Goal: Check status

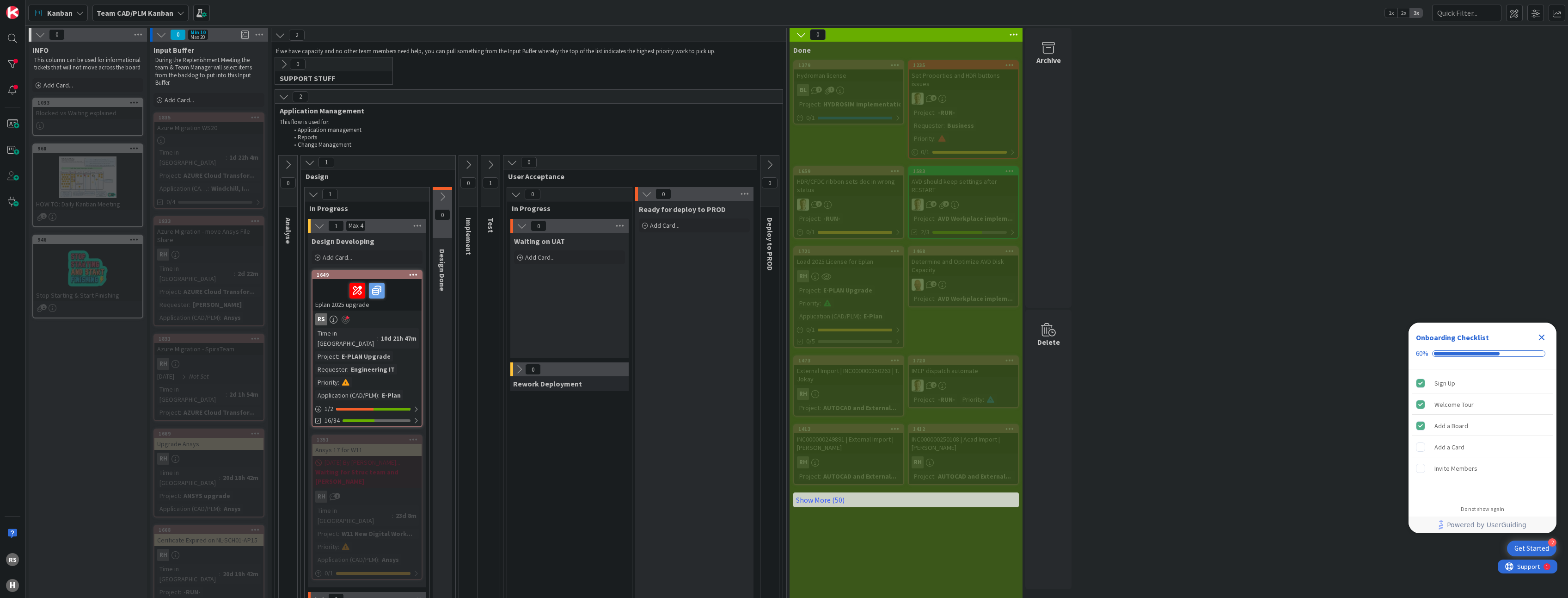
click at [347, 351] on div "E-PLAN Upgrade" at bounding box center [366, 356] width 54 height 10
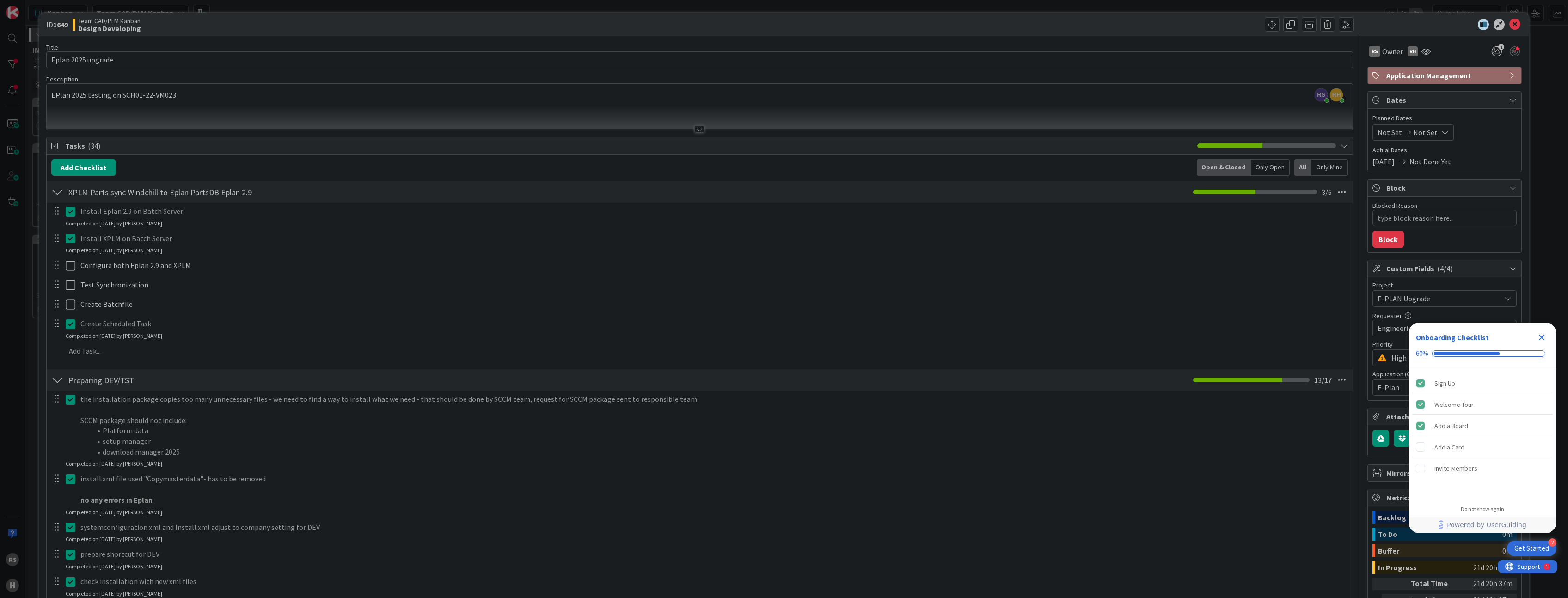
click at [1541, 335] on icon "Close Checklist" at bounding box center [1541, 336] width 11 height 11
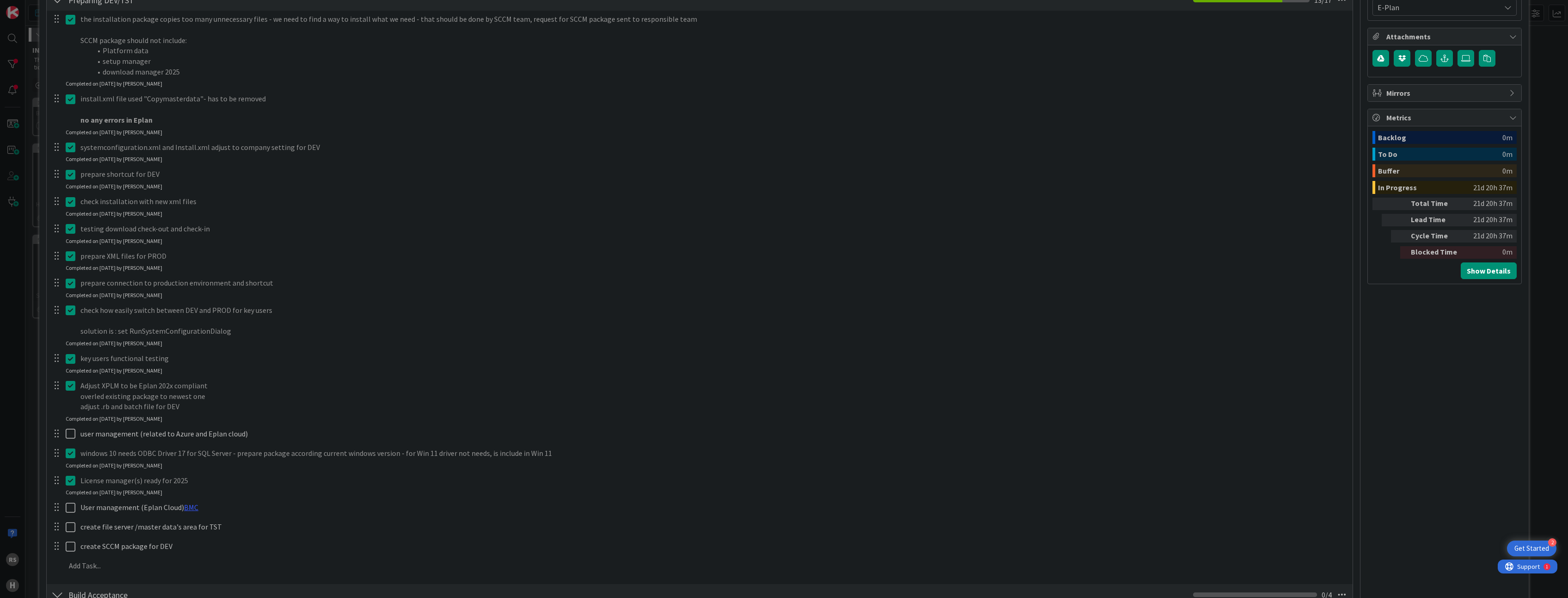
scroll to position [370, 0]
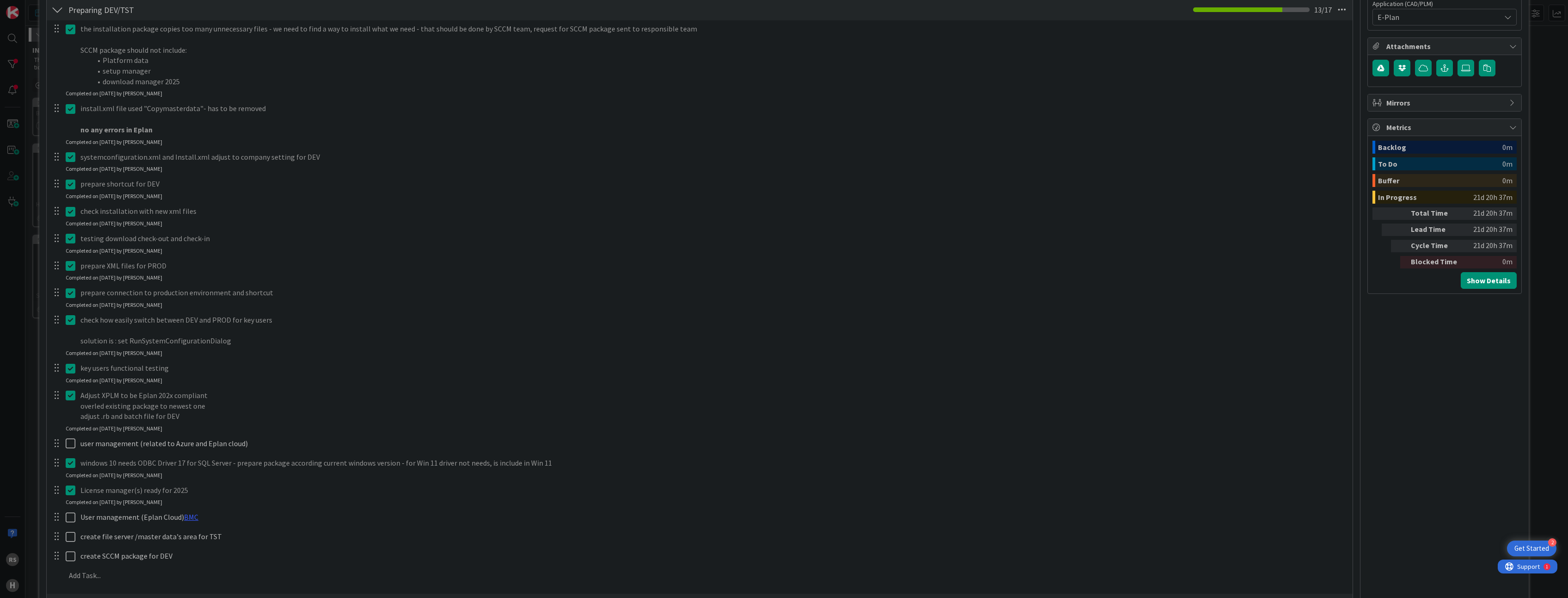
click at [1535, 235] on div "ID 1649 Team CAD/PLM Kanban Design Developing Title 18 / 128 Eplan 2025 upgrade…" at bounding box center [784, 299] width 1568 height 598
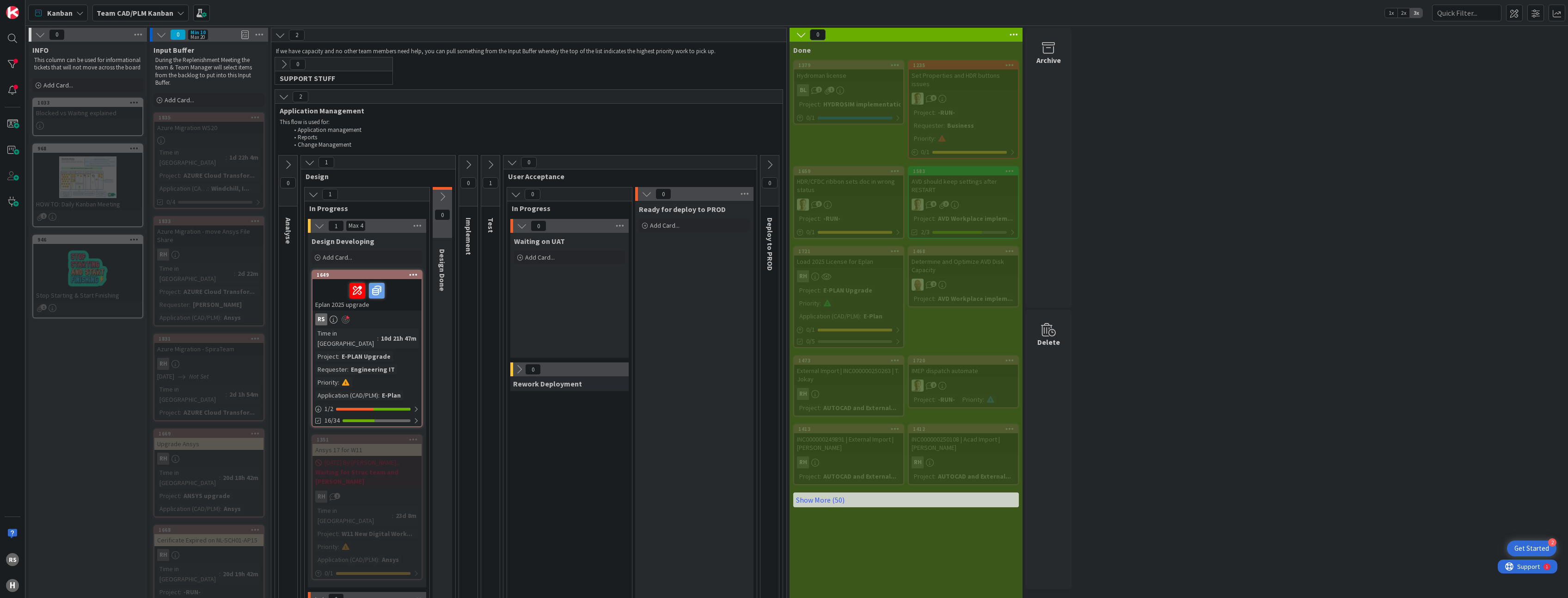
click at [342, 340] on div "Time in Column : 10d 21h 47m Project : E-PLAN Upgrade Requester : Engineering I…" at bounding box center [367, 364] width 103 height 73
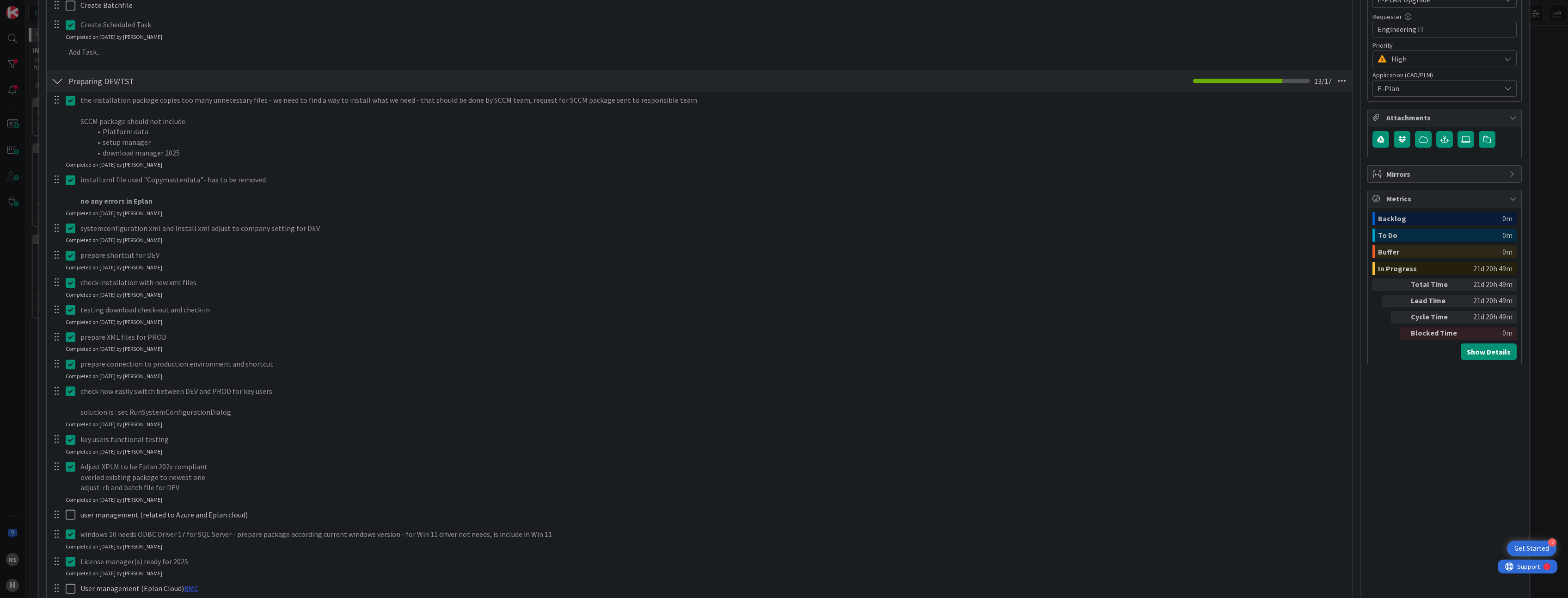
scroll to position [370, 0]
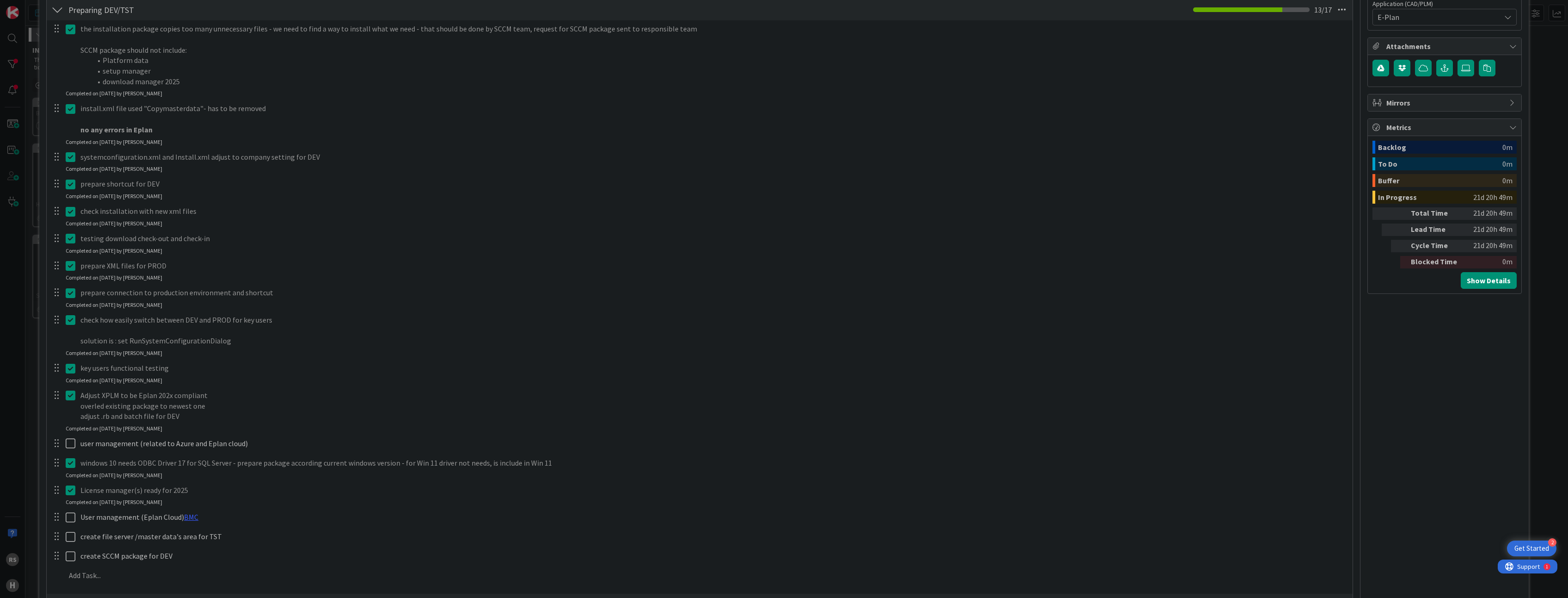
click at [1534, 340] on div "ID 1649 Team CAD/PLM Kanban Design Developing Title 18 / 128 Eplan 2025 upgrade…" at bounding box center [784, 299] width 1568 height 598
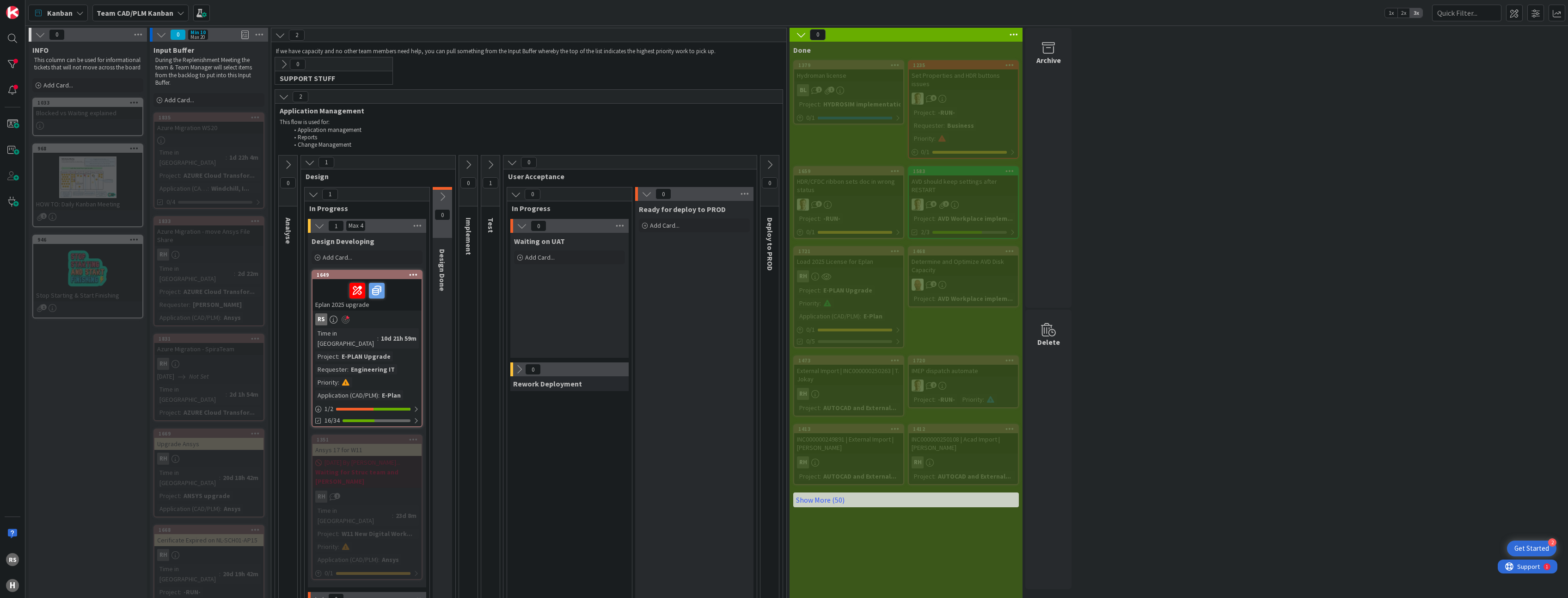
click at [379, 337] on div "10d 21h 59m" at bounding box center [399, 338] width 40 height 10
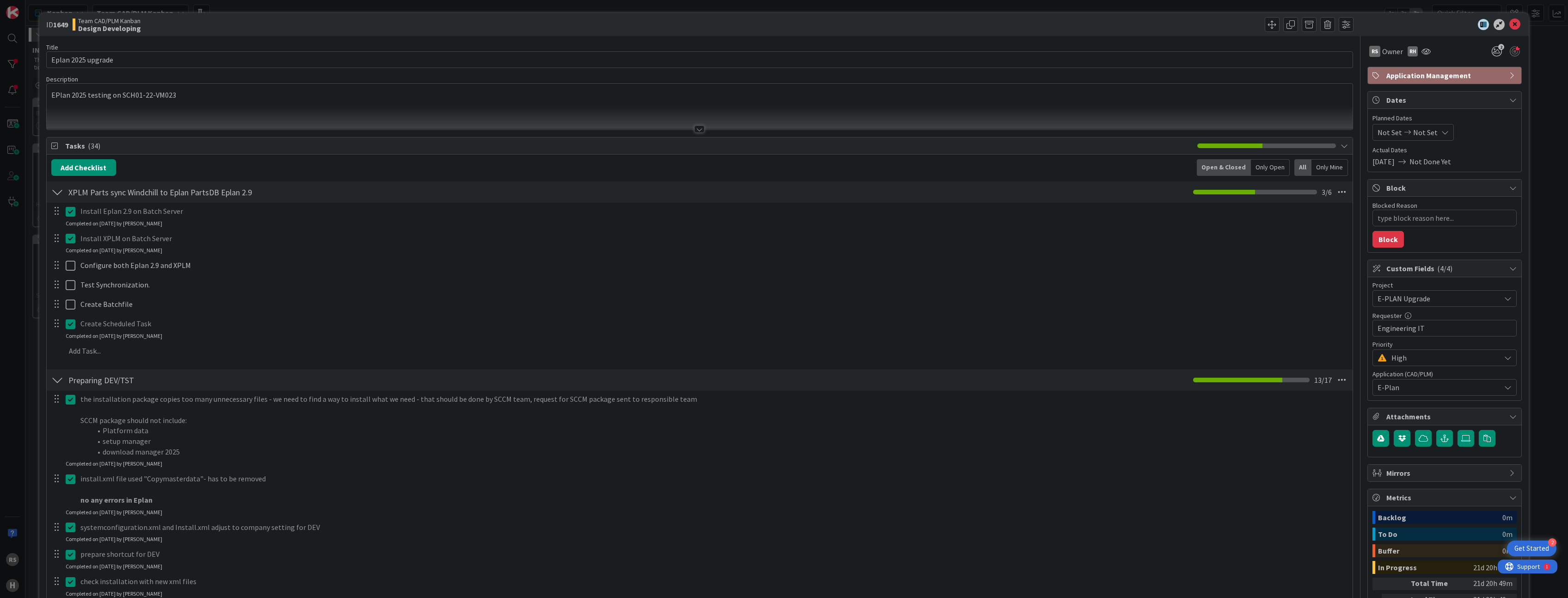
type textarea "x"
click at [1510, 26] on icon at bounding box center [1514, 24] width 11 height 11
